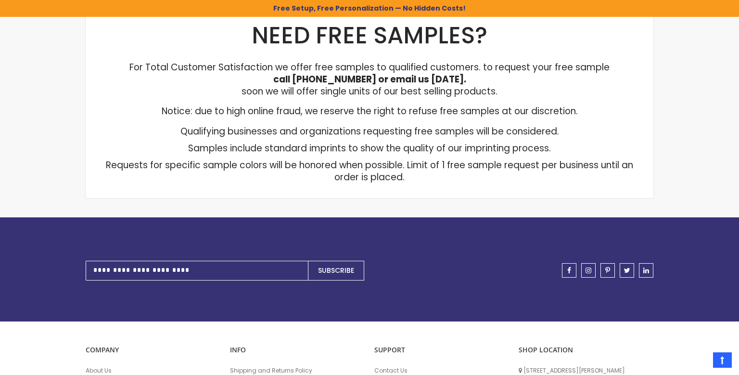
scroll to position [51, 0]
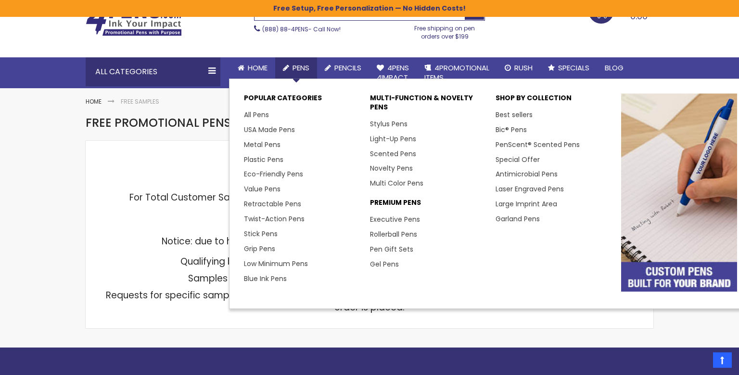
click at [295, 69] on span "Pens" at bounding box center [301, 68] width 17 height 10
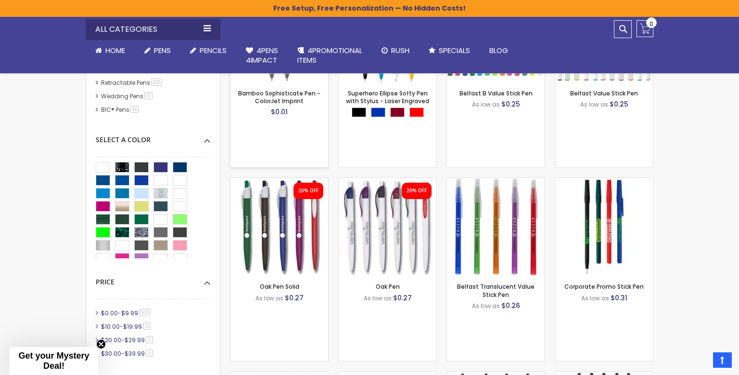
scroll to position [304, 0]
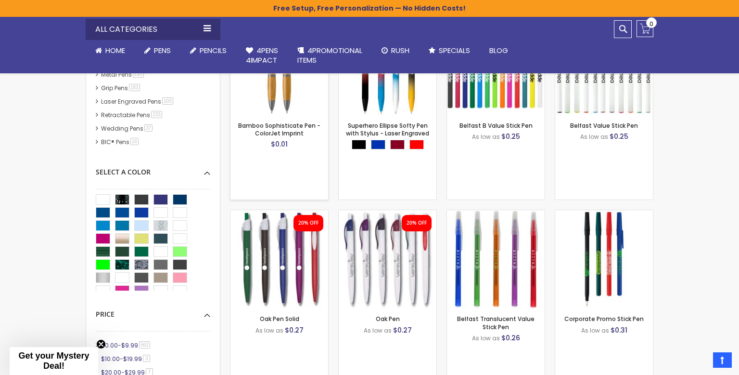
click at [277, 111] on img at bounding box center [280, 66] width 98 height 98
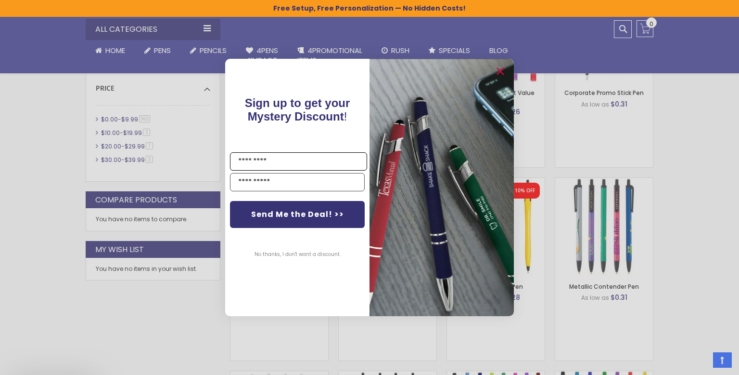
scroll to position [608, 0]
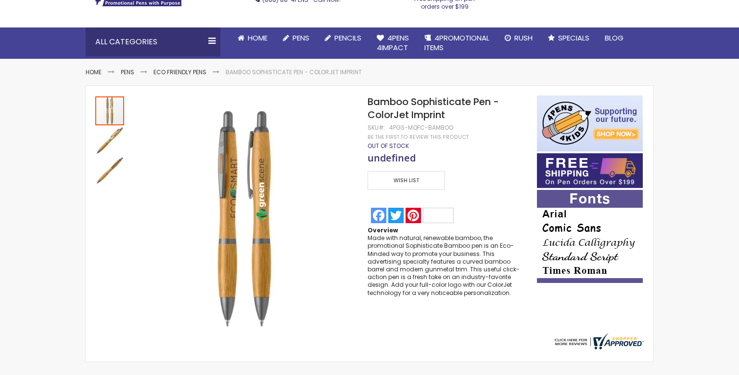
scroll to position [118, 0]
